Goal: Communication & Community: Answer question/provide support

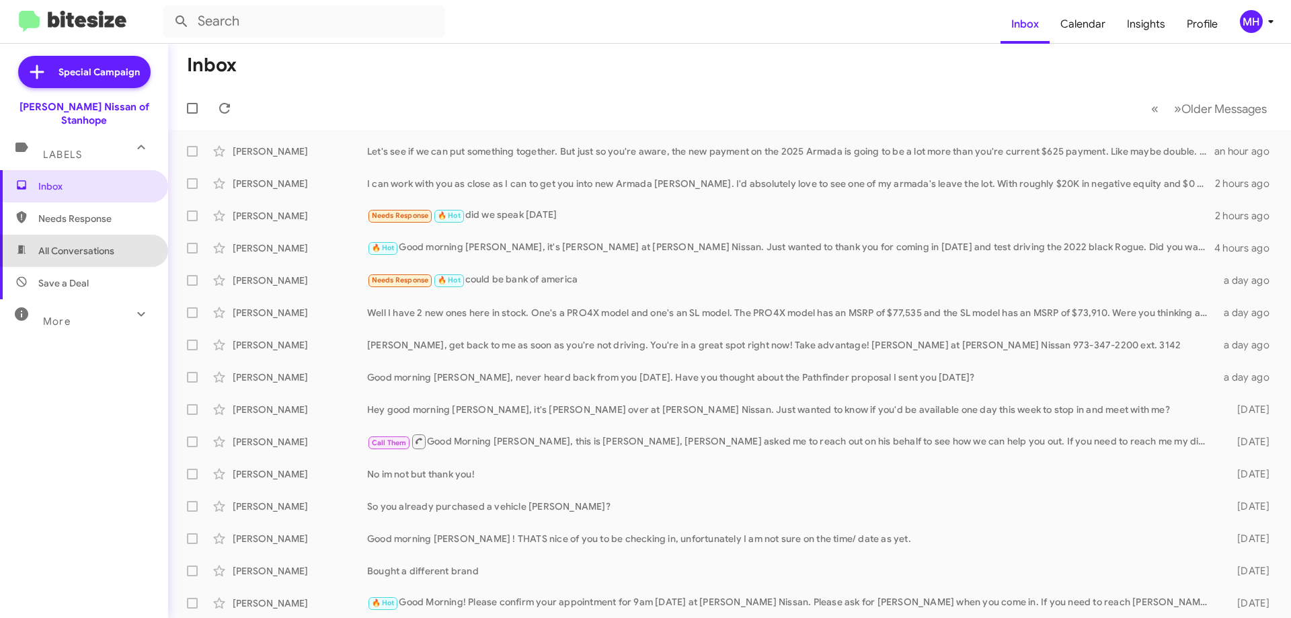
click at [91, 244] on span "All Conversations" at bounding box center [76, 250] width 76 height 13
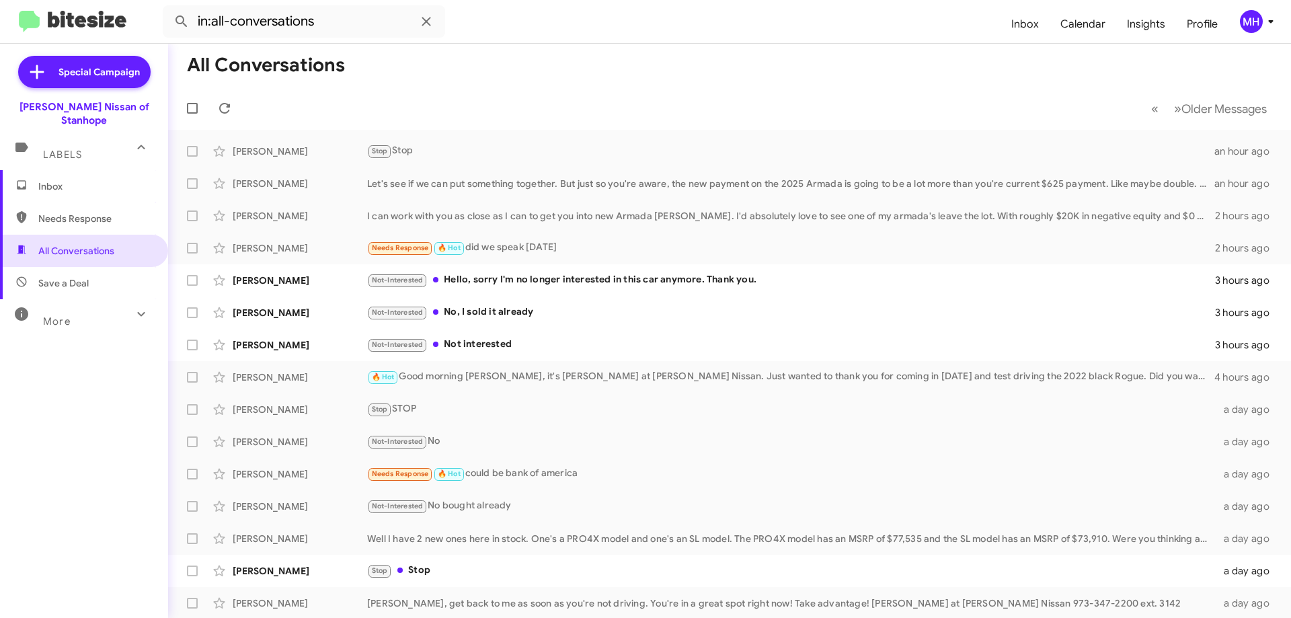
click at [88, 212] on span "Needs Response" at bounding box center [95, 218] width 114 height 13
type input "in:needs-response"
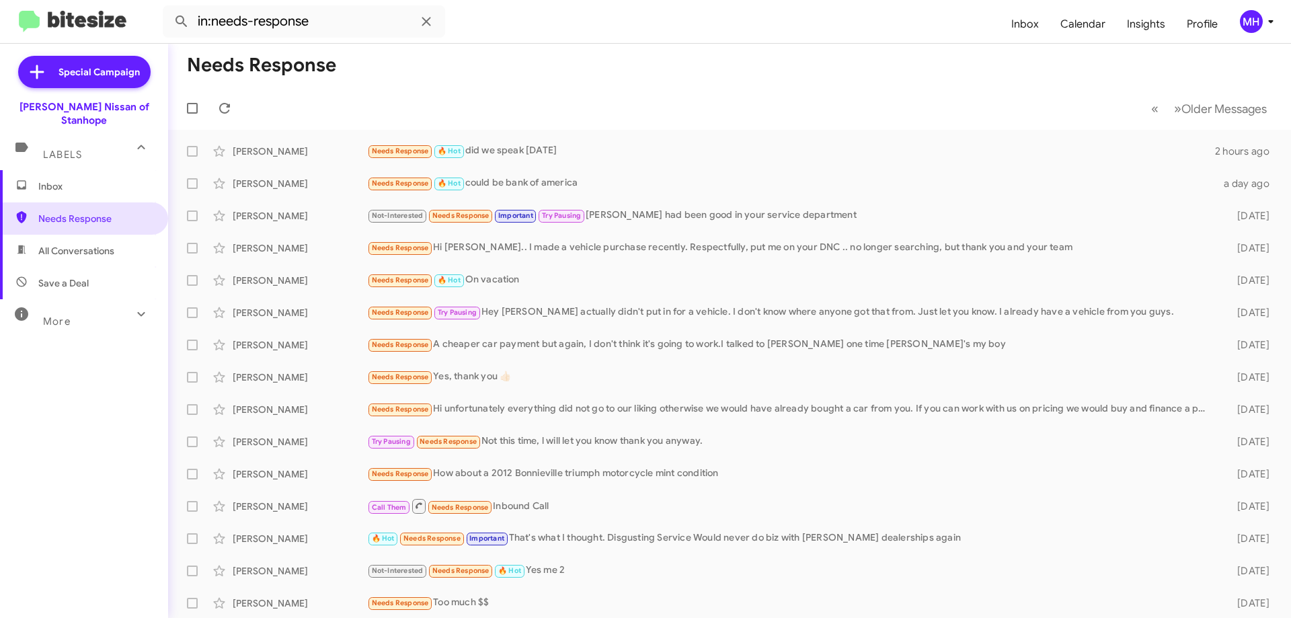
click at [88, 180] on span "Inbox" at bounding box center [95, 186] width 114 height 13
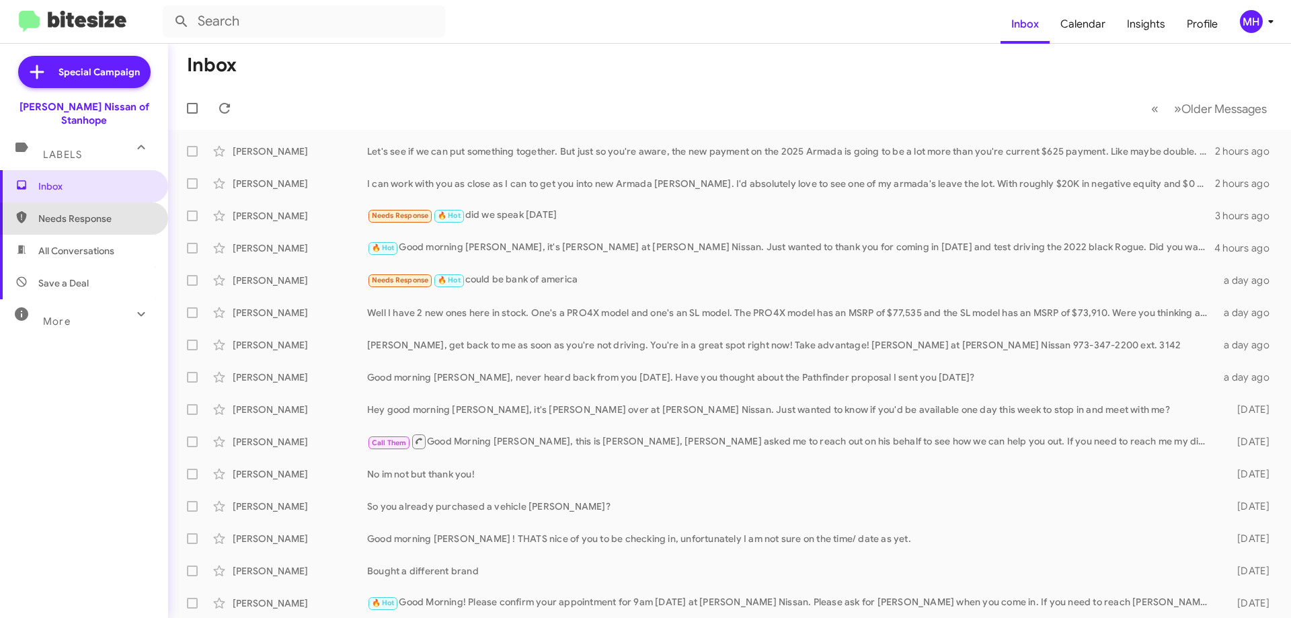
click at [87, 212] on span "Needs Response" at bounding box center [95, 218] width 114 height 13
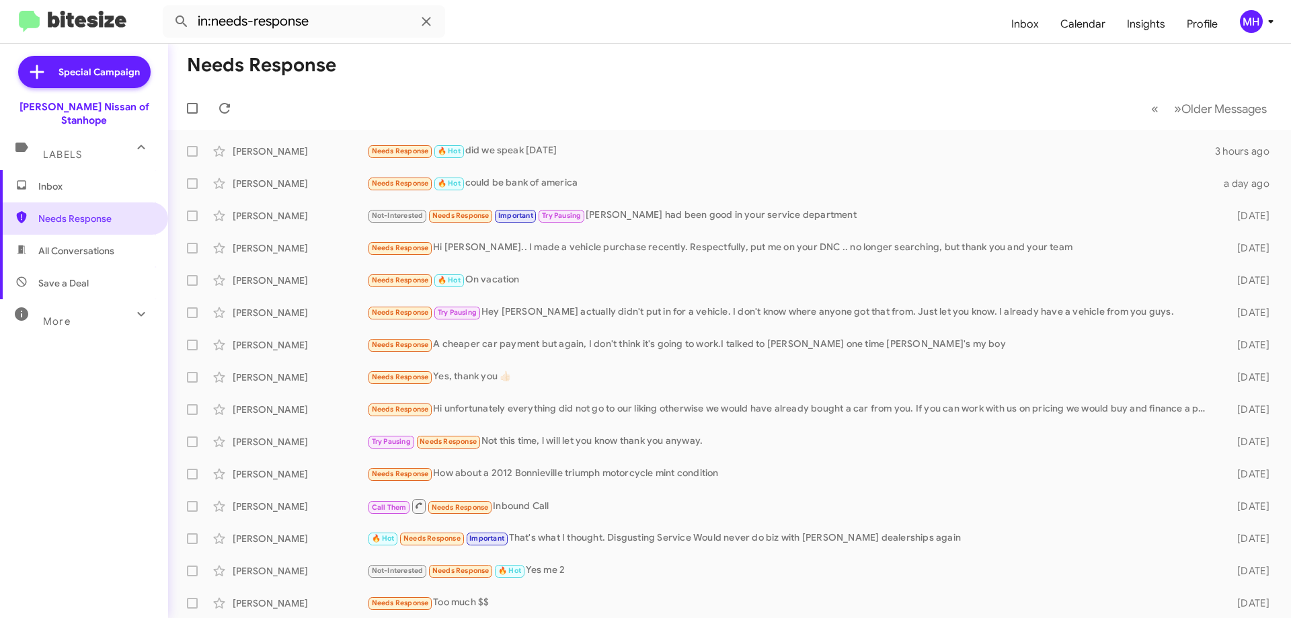
click at [86, 244] on span "All Conversations" at bounding box center [76, 250] width 76 height 13
type input "in:all-conversations"
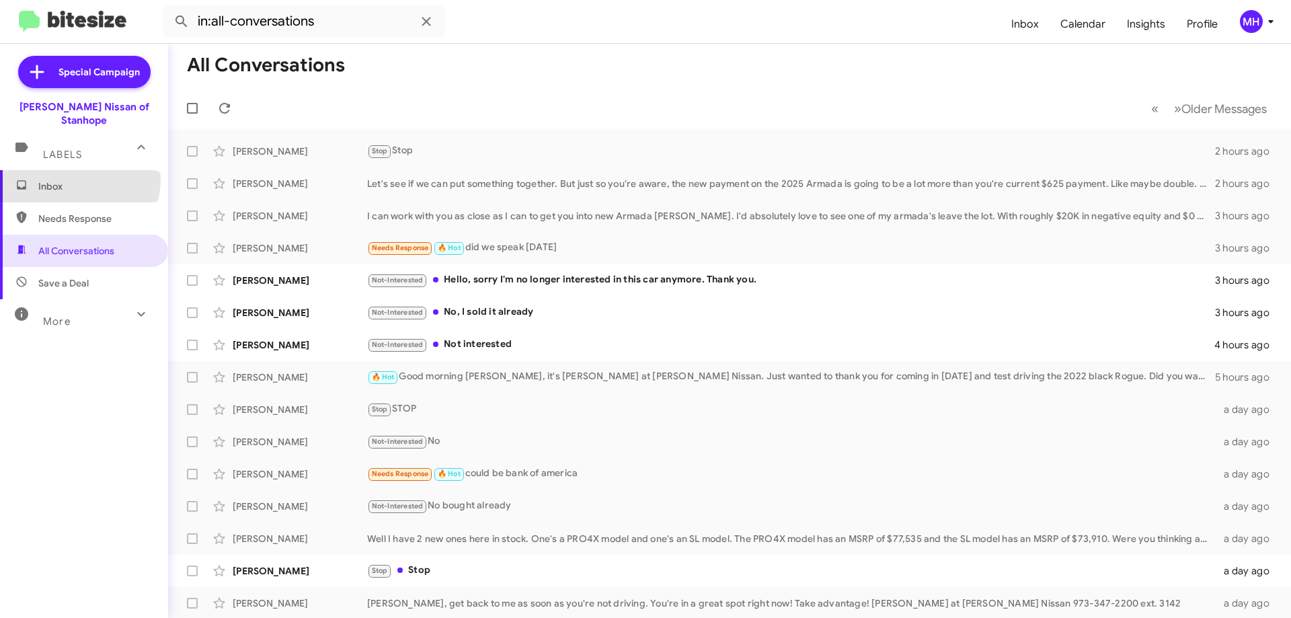
click at [78, 180] on span "Inbox" at bounding box center [95, 186] width 114 height 13
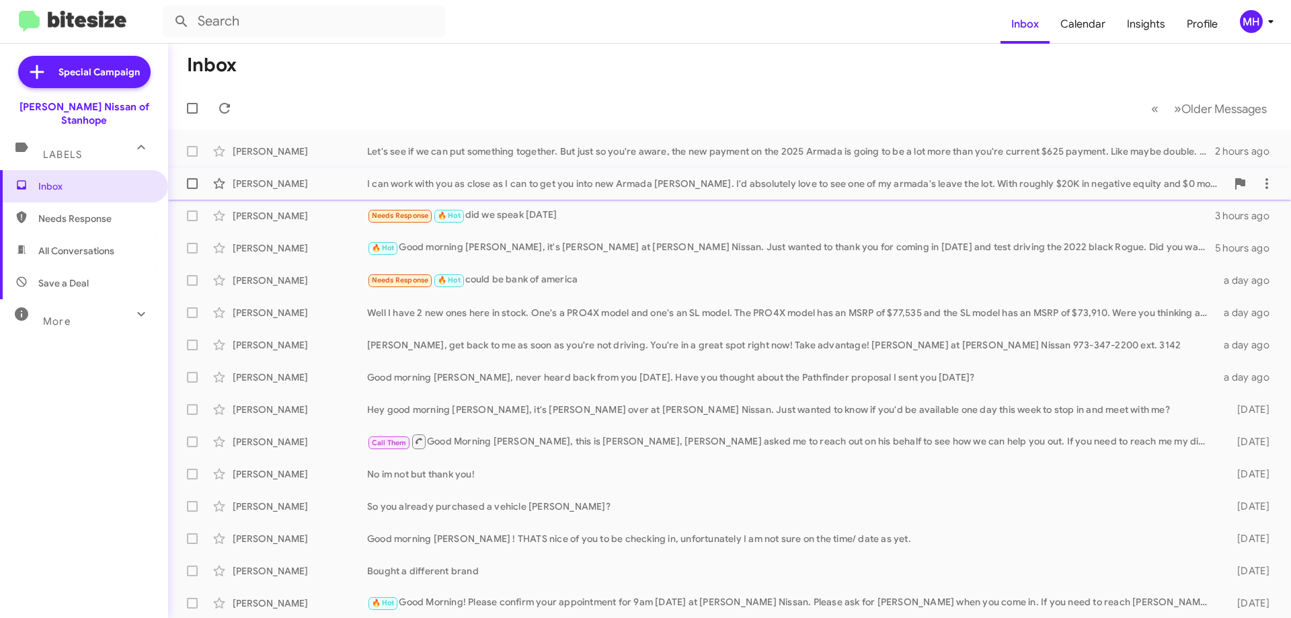
click at [421, 184] on div "I can work with you as close as I can to get you into new Armada [PERSON_NAME].…" at bounding box center [796, 183] width 859 height 13
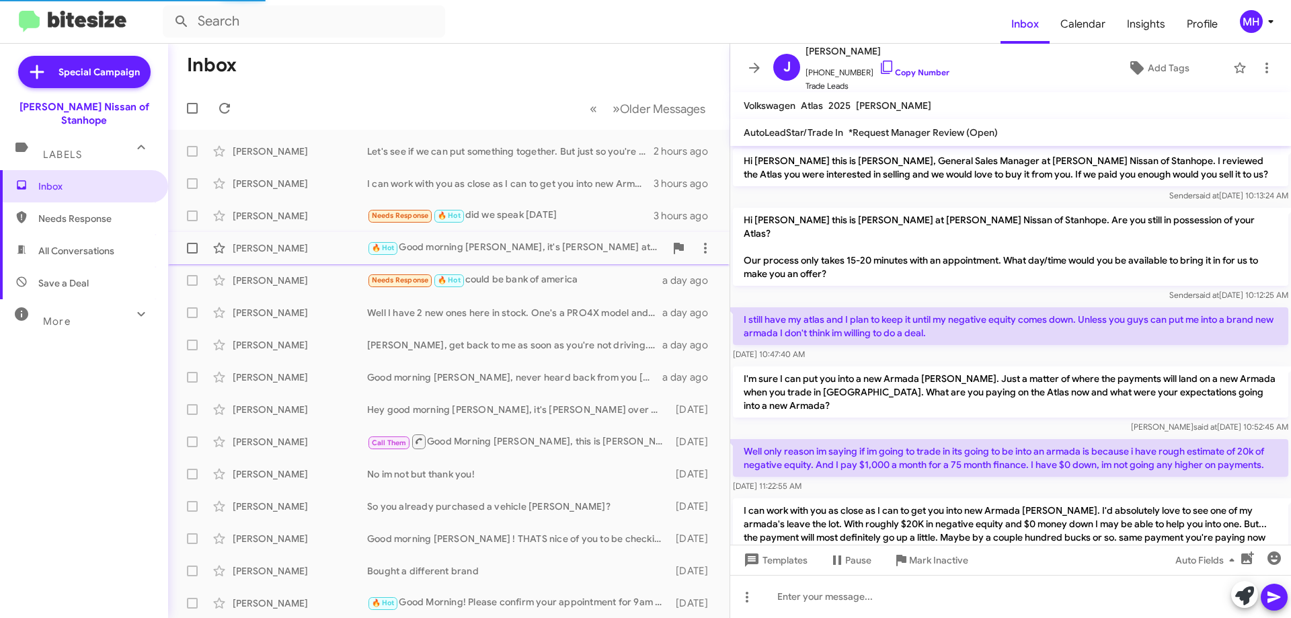
scroll to position [44, 0]
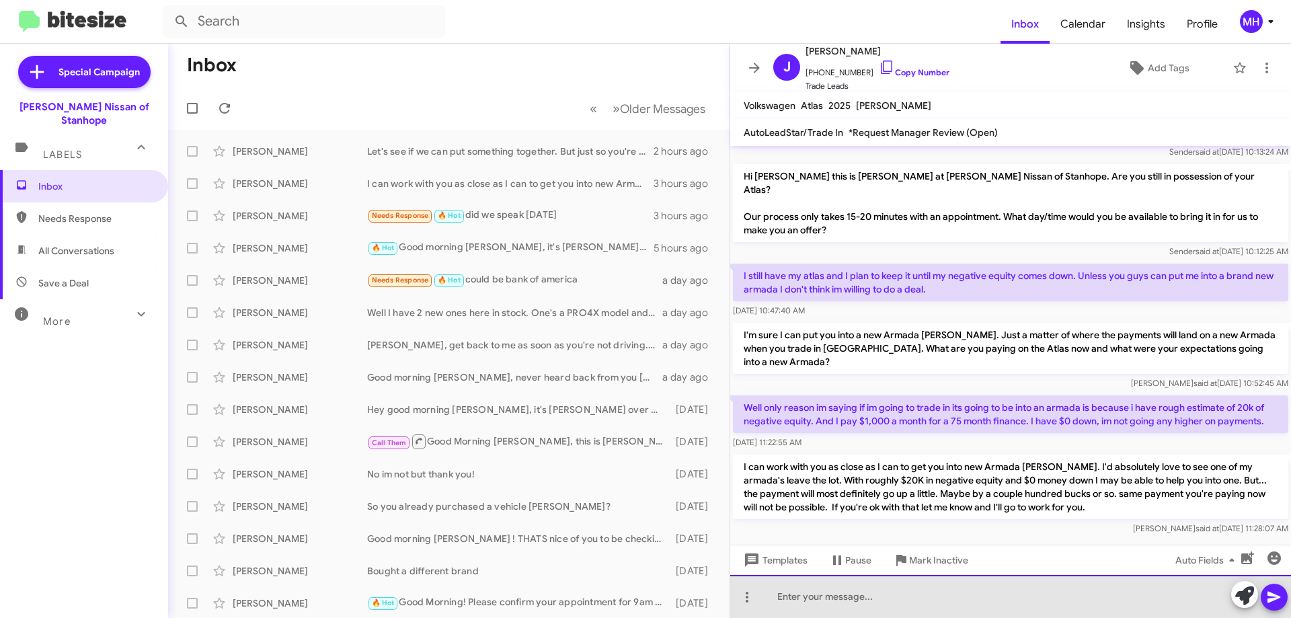
click at [780, 590] on div at bounding box center [1010, 596] width 561 height 43
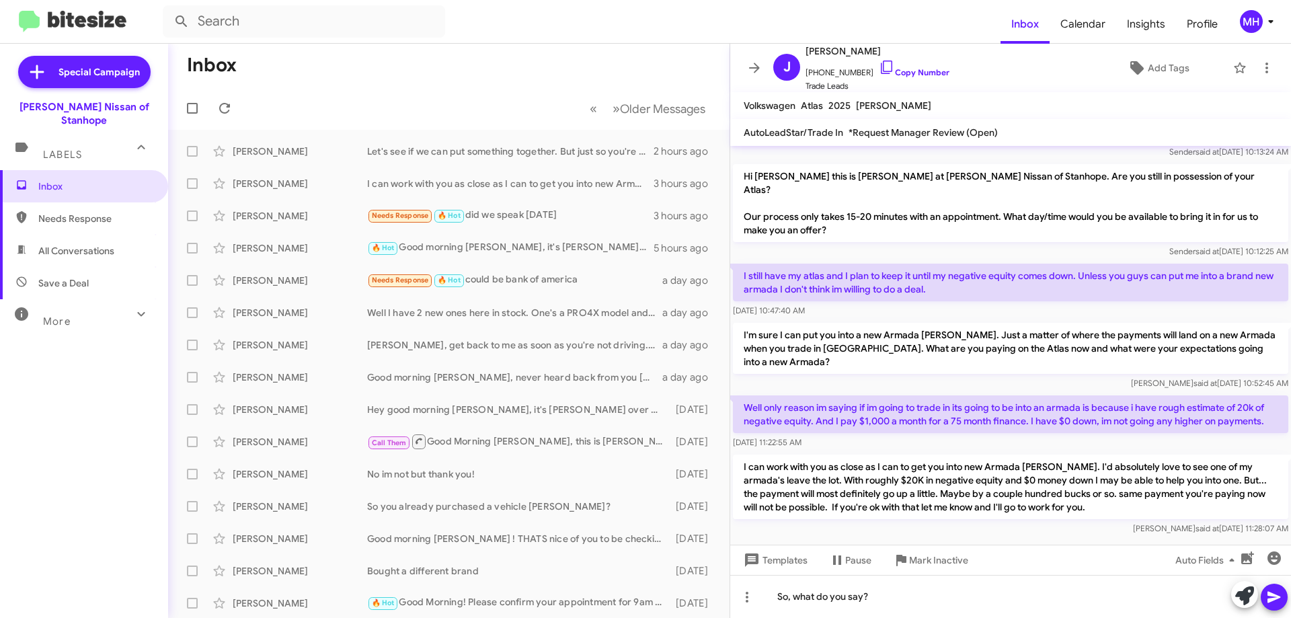
click at [1280, 597] on icon at bounding box center [1273, 597] width 13 height 11
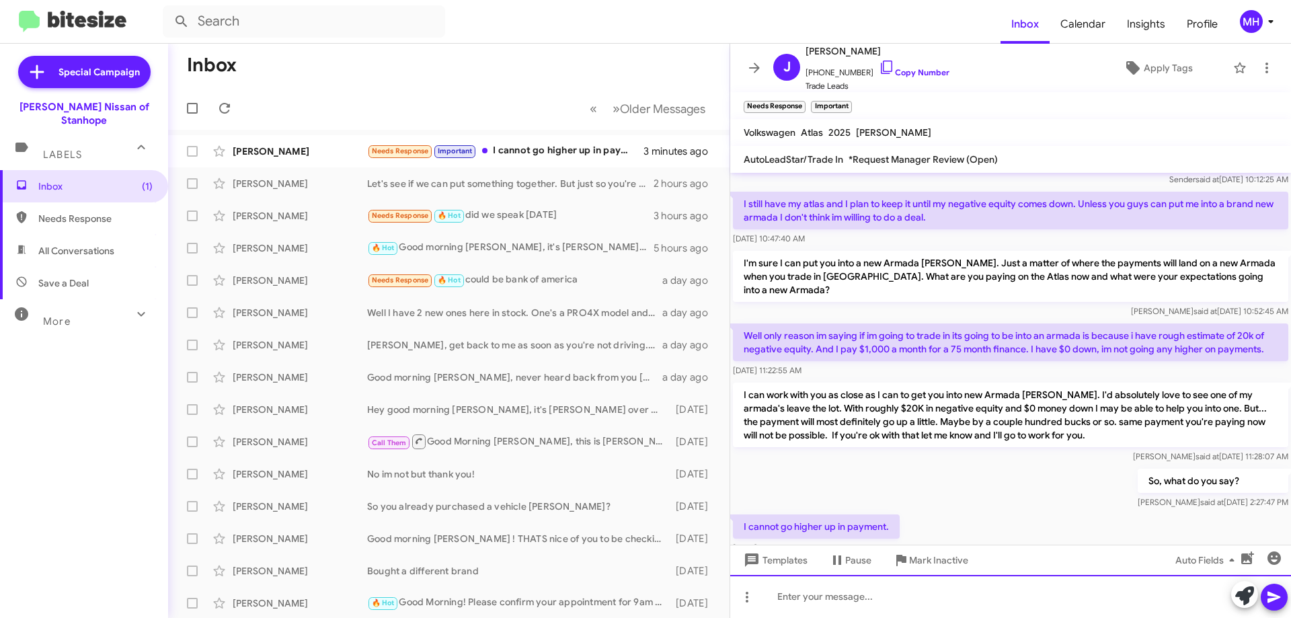
scroll to position [169, 0]
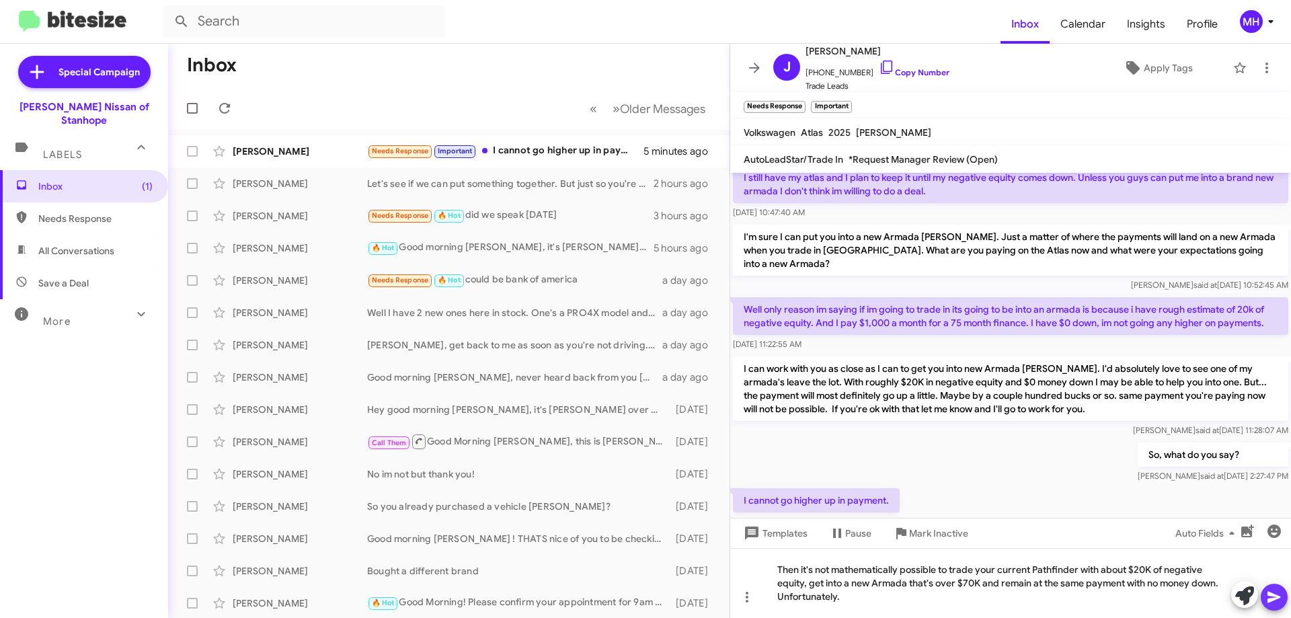
click at [1272, 596] on icon at bounding box center [1273, 597] width 13 height 11
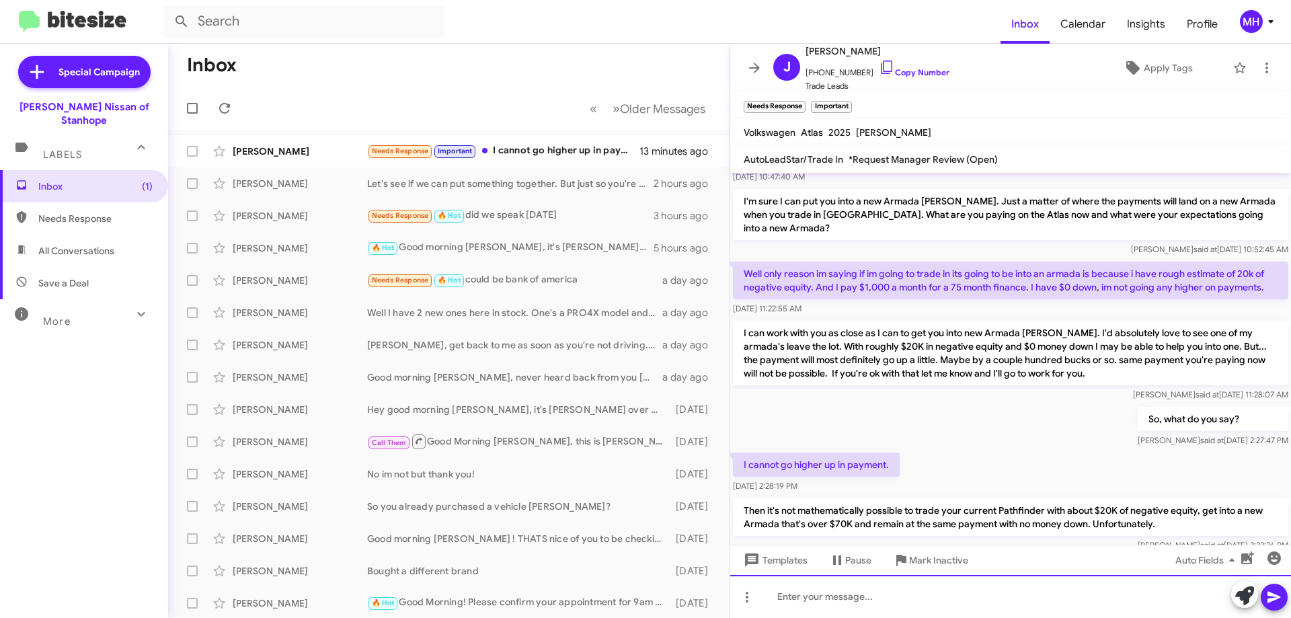
scroll to position [231, 0]
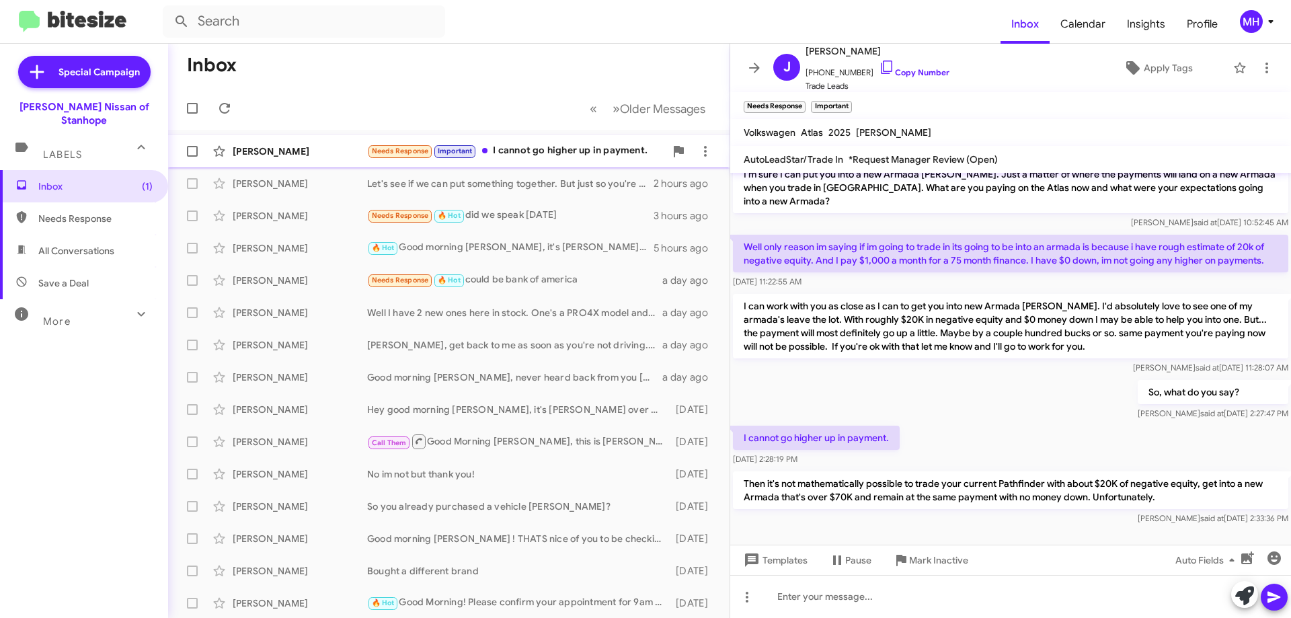
click at [518, 151] on div "Needs Response Important I cannot go higher up in payment." at bounding box center [516, 150] width 298 height 15
click at [87, 244] on span "All Conversations" at bounding box center [76, 250] width 76 height 13
type input "in:all-conversations"
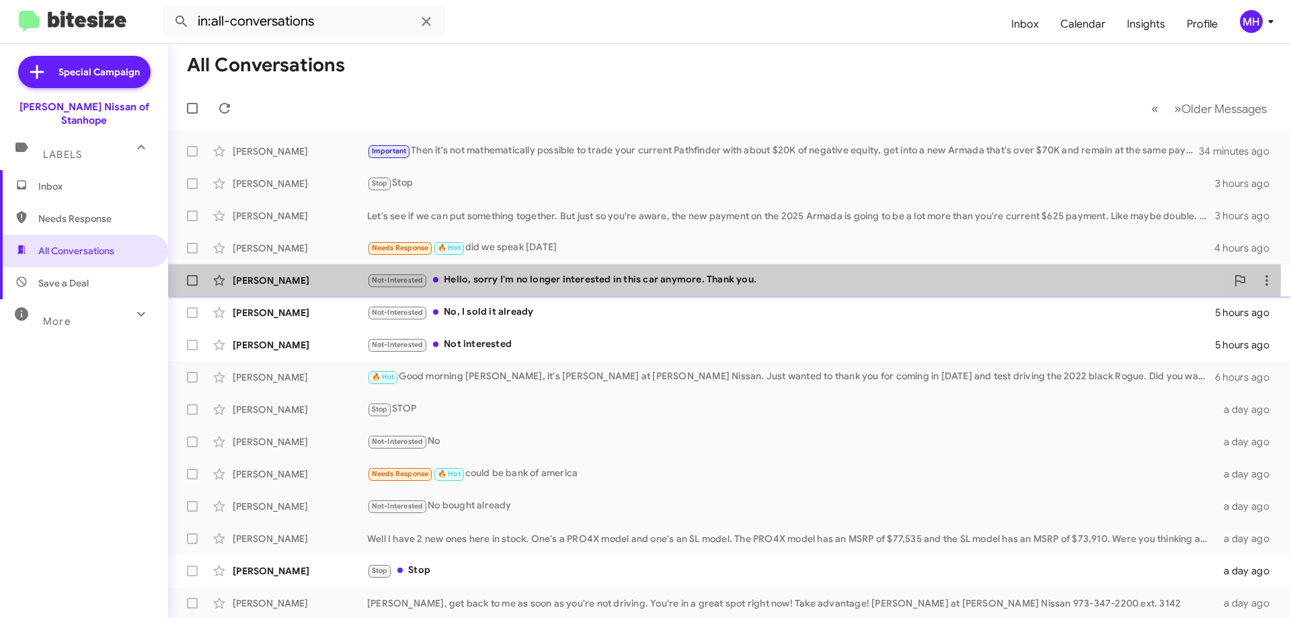
click at [483, 275] on div "Not-Interested Hello, sorry I'm no longer interested in this car anymore. Thank…" at bounding box center [796, 279] width 859 height 15
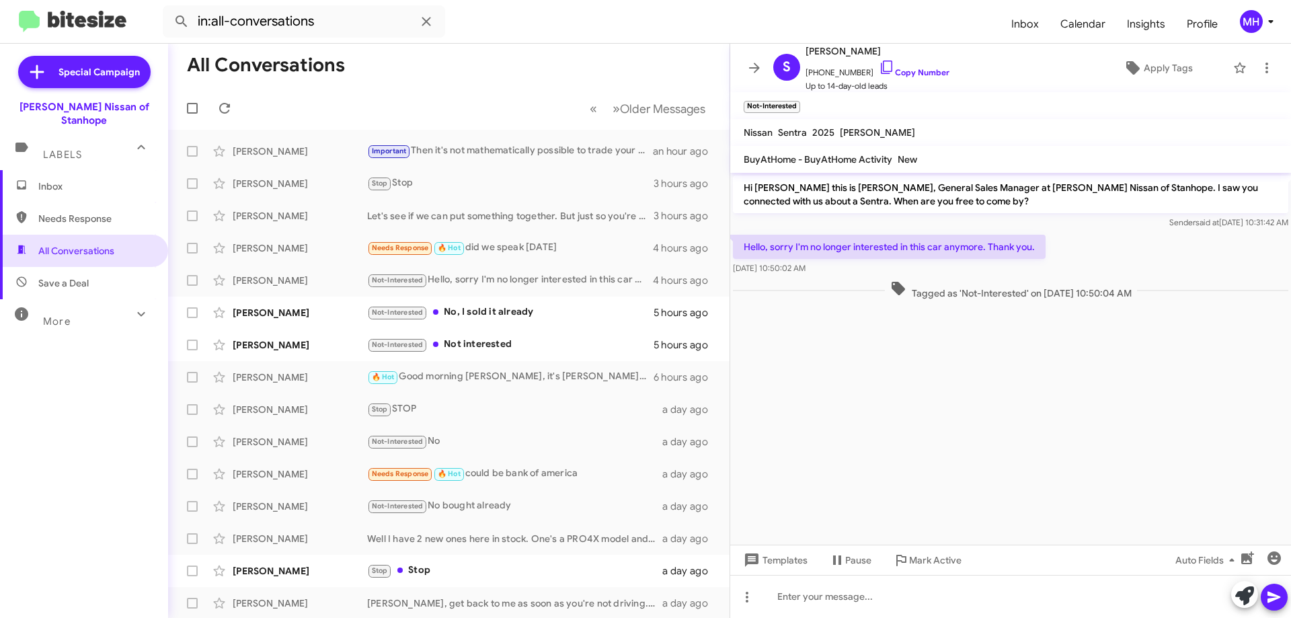
click at [73, 180] on span "Inbox" at bounding box center [95, 186] width 114 height 13
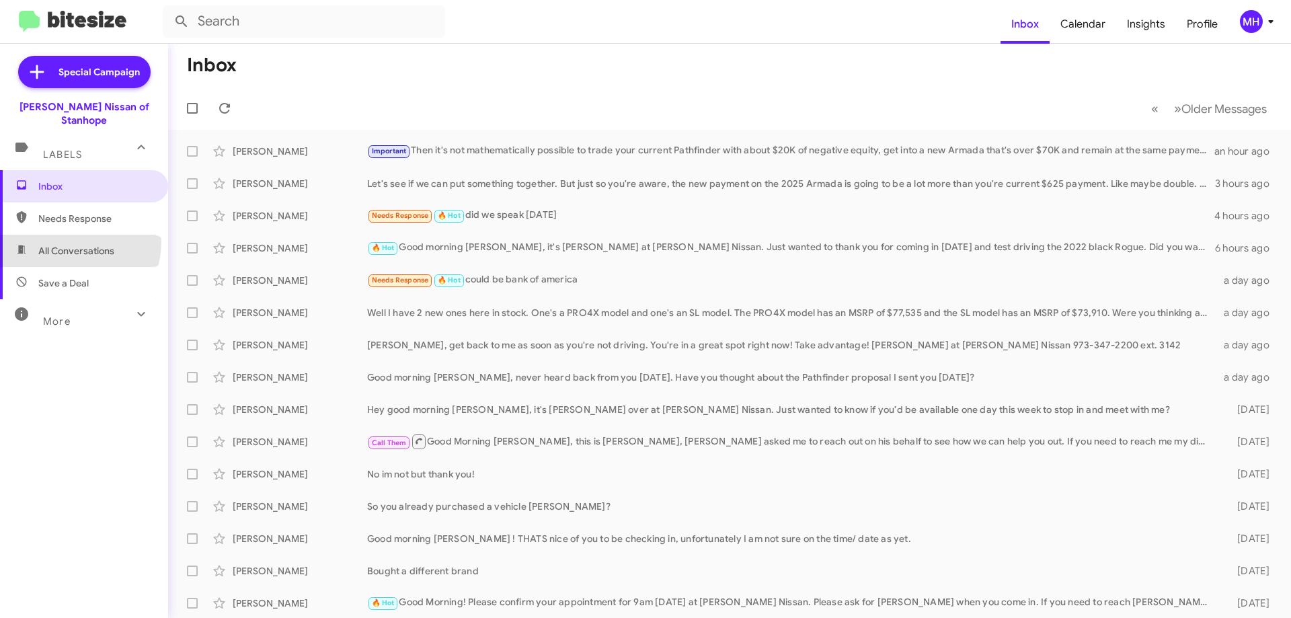
click at [70, 235] on span "All Conversations" at bounding box center [84, 251] width 168 height 32
type input "in:all-conversations"
